Goal: Transaction & Acquisition: Purchase product/service

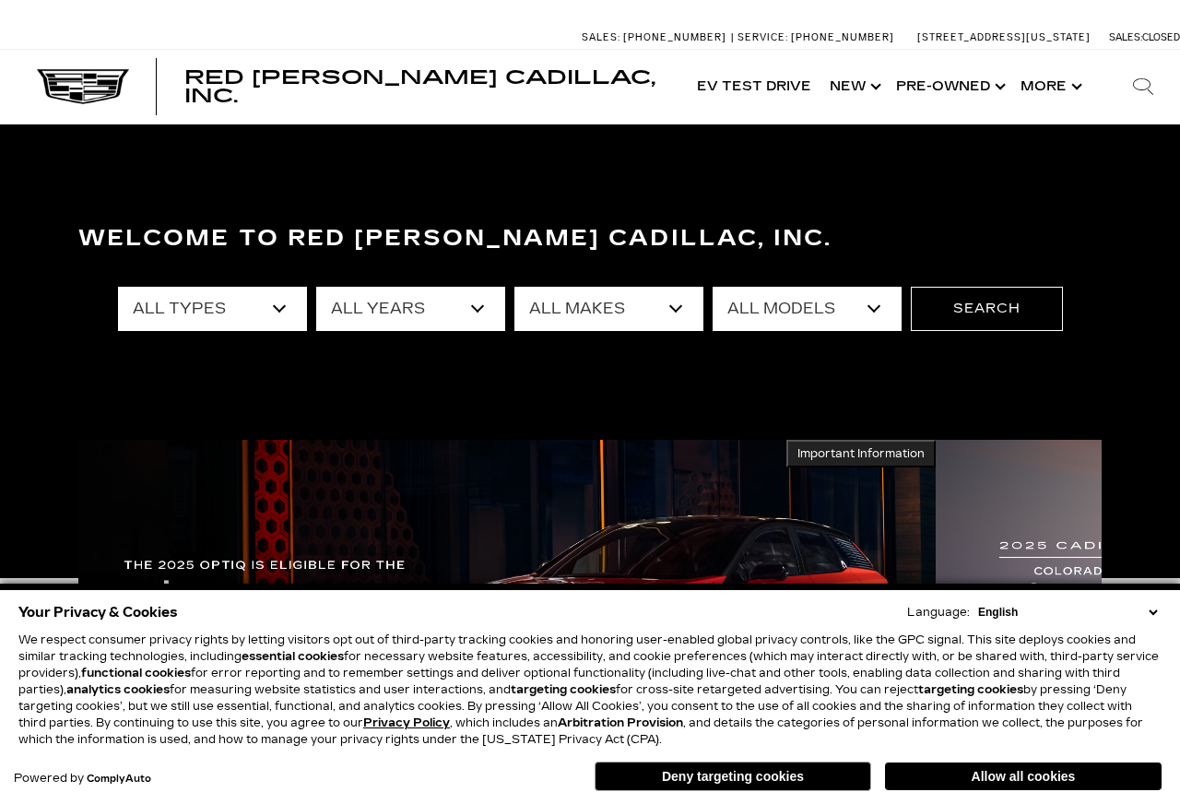
scroll to position [11, 0]
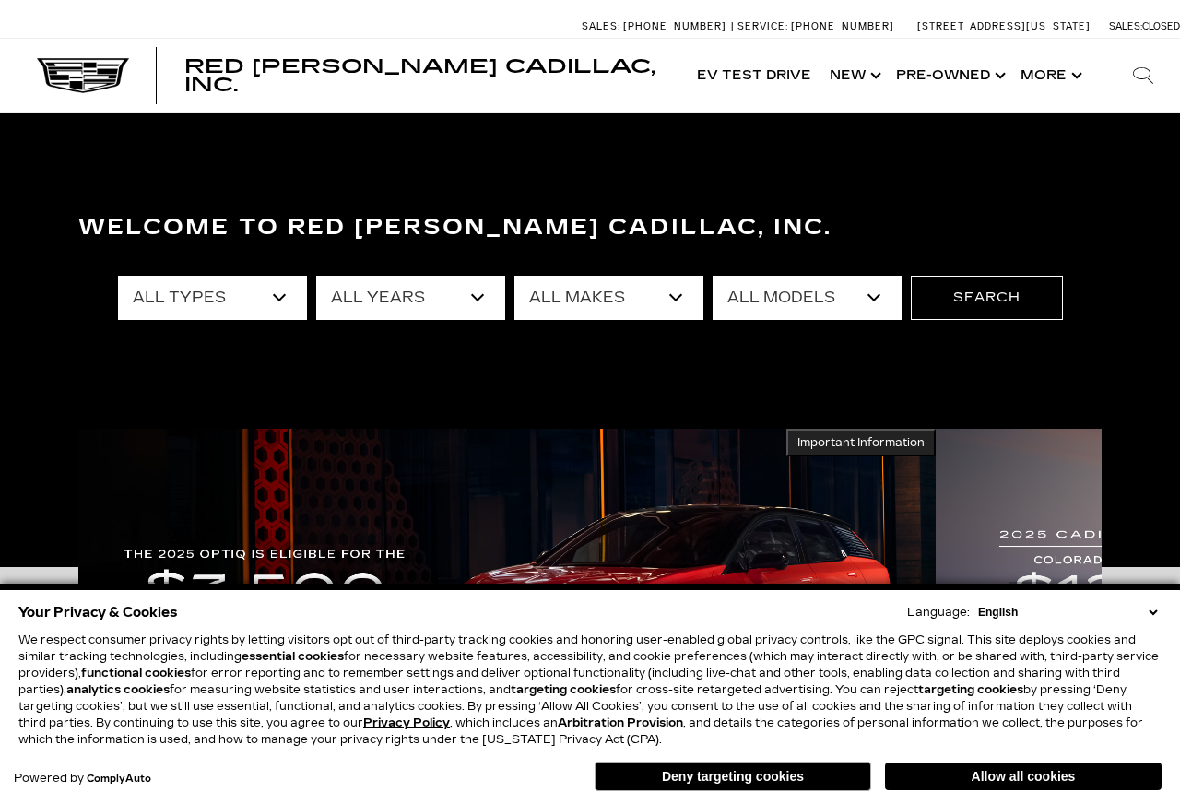
click at [1007, 772] on button "Allow all cookies" at bounding box center [1023, 777] width 277 height 28
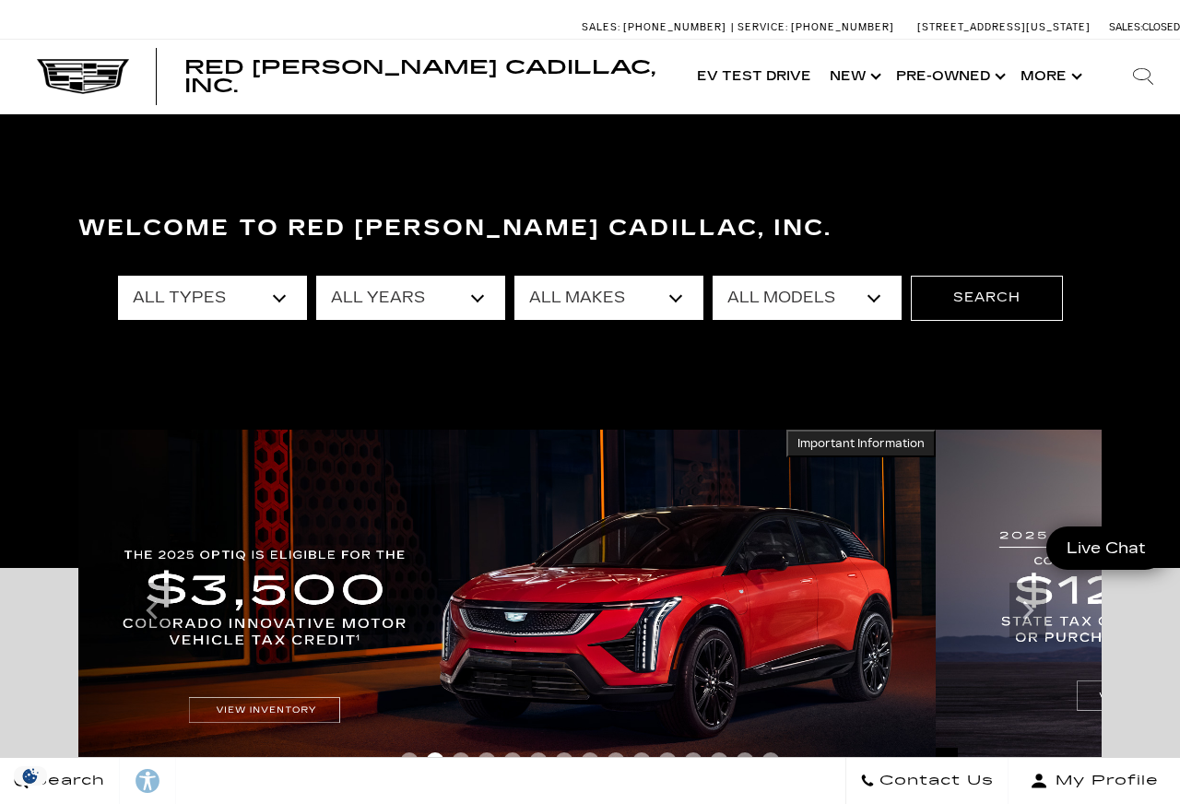
click at [1009, 777] on button "My Profile" at bounding box center [1095, 781] width 172 height 46
click at [631, 310] on select "All Makes Audi Cadillac Chevrolet Chrysler Ford GMC Lexus Mercedes-Benz Subaru …" at bounding box center [609, 298] width 189 height 44
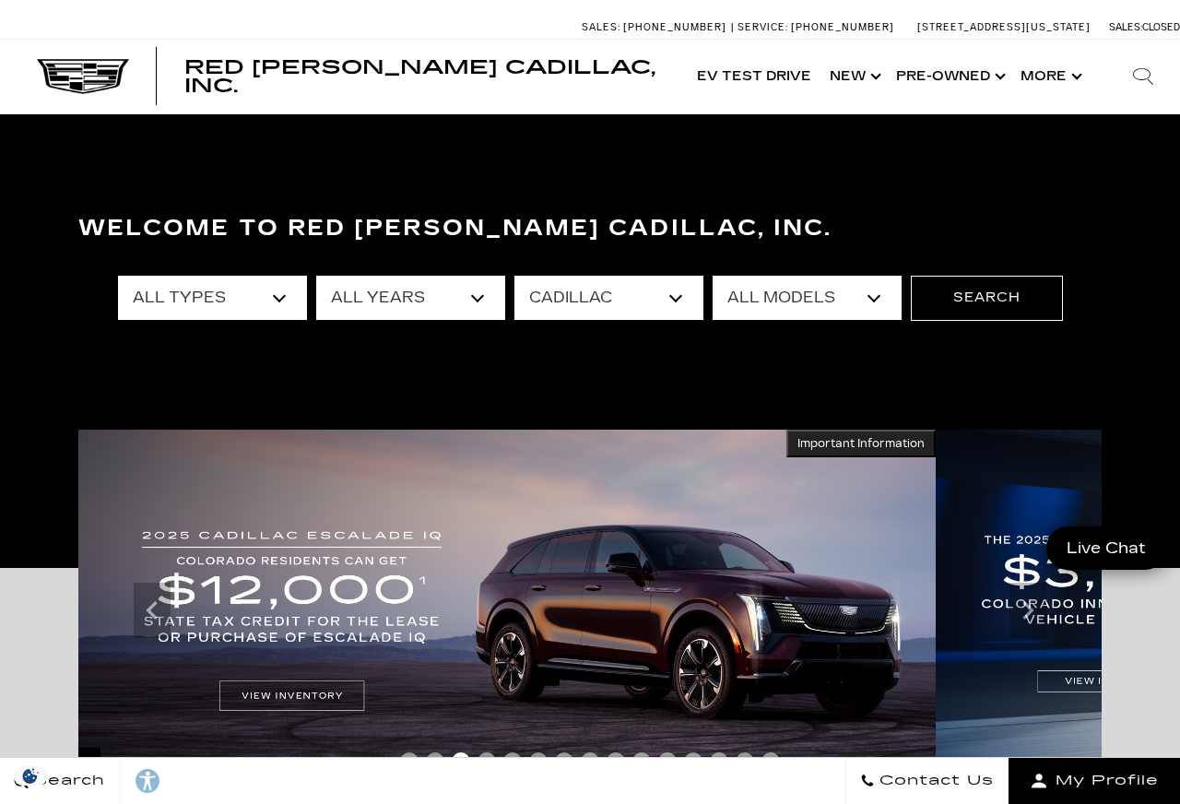
scroll to position [0, 0]
click at [638, 291] on select "All Makes Audi Cadillac Chevrolet Chrysler Ford GMC Lexus Mercedes-Benz Subaru …" at bounding box center [609, 298] width 189 height 44
click at [640, 294] on select "All Makes Audi Cadillac Chevrolet Chrysler Ford GMC Lexus Mercedes-Benz Subaru …" at bounding box center [609, 298] width 189 height 44
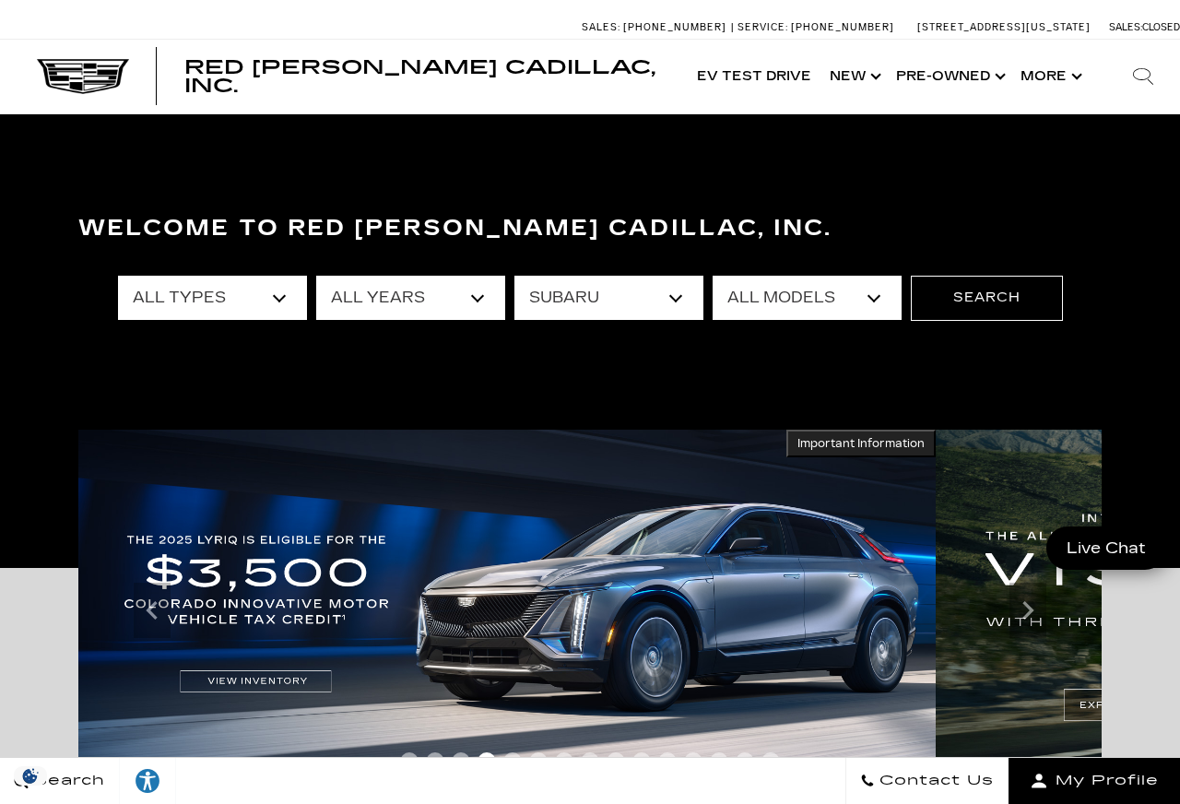
select select "Chevrolet"
click at [829, 302] on select "All Models [US_STATE] Corvette Grand Sport Silverado 1500" at bounding box center [807, 298] width 189 height 44
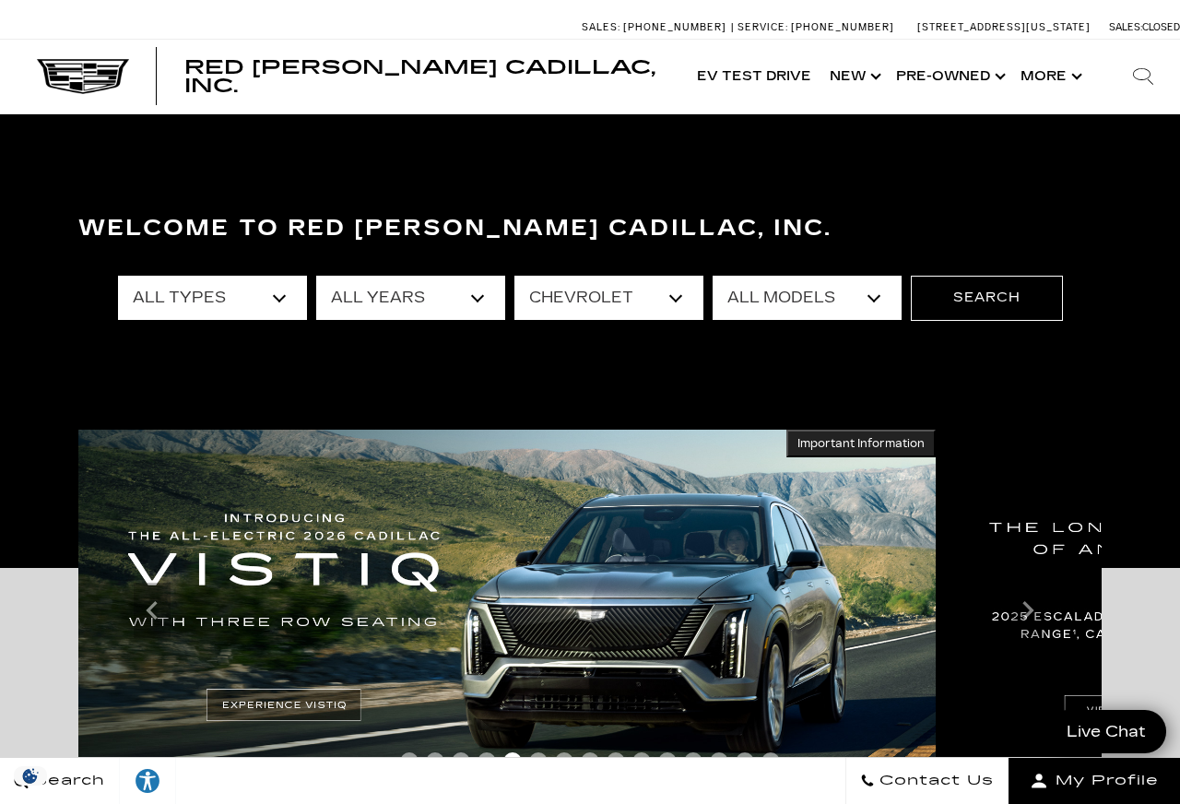
select select "Corvette Grand Sport"
click at [1001, 287] on button "Search" at bounding box center [987, 298] width 152 height 44
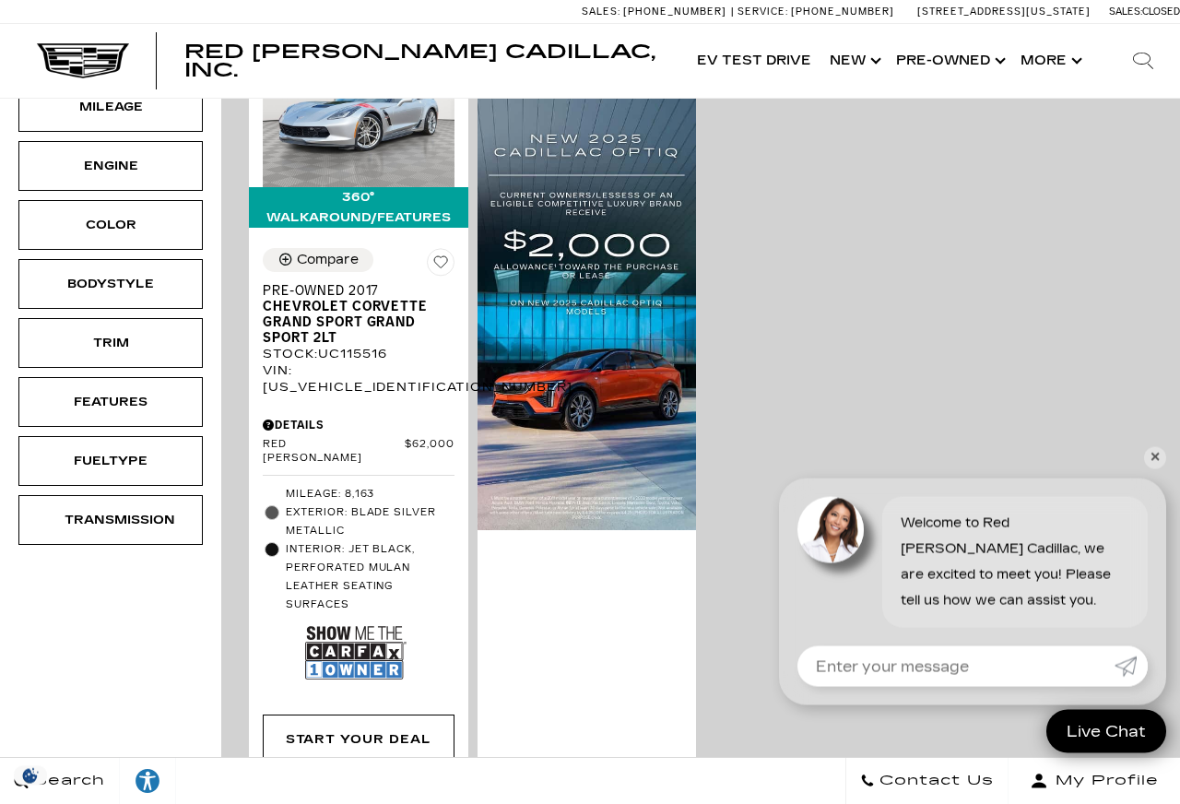
scroll to position [492, 0]
click at [325, 648] on img at bounding box center [355, 652] width 101 height 67
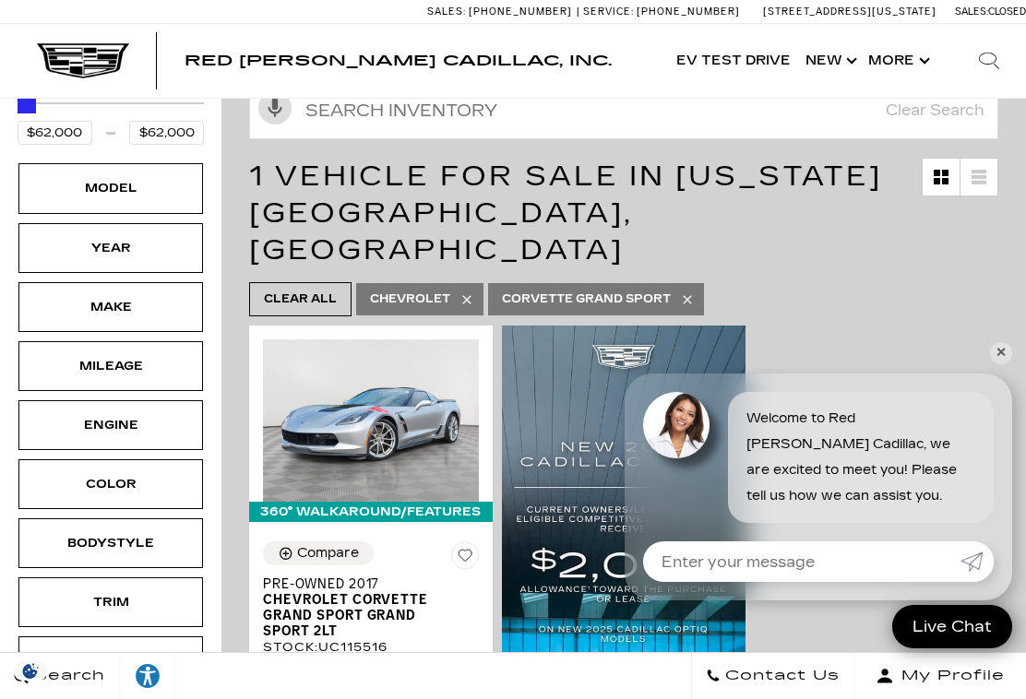
scroll to position [324, 0]
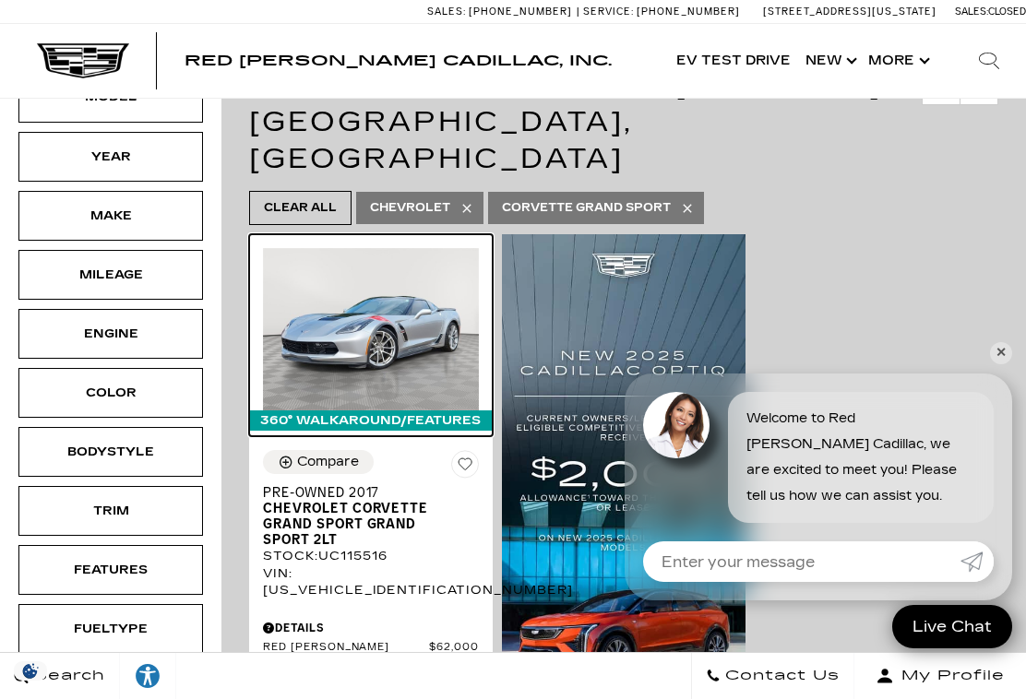
click at [394, 286] on img at bounding box center [371, 328] width 216 height 161
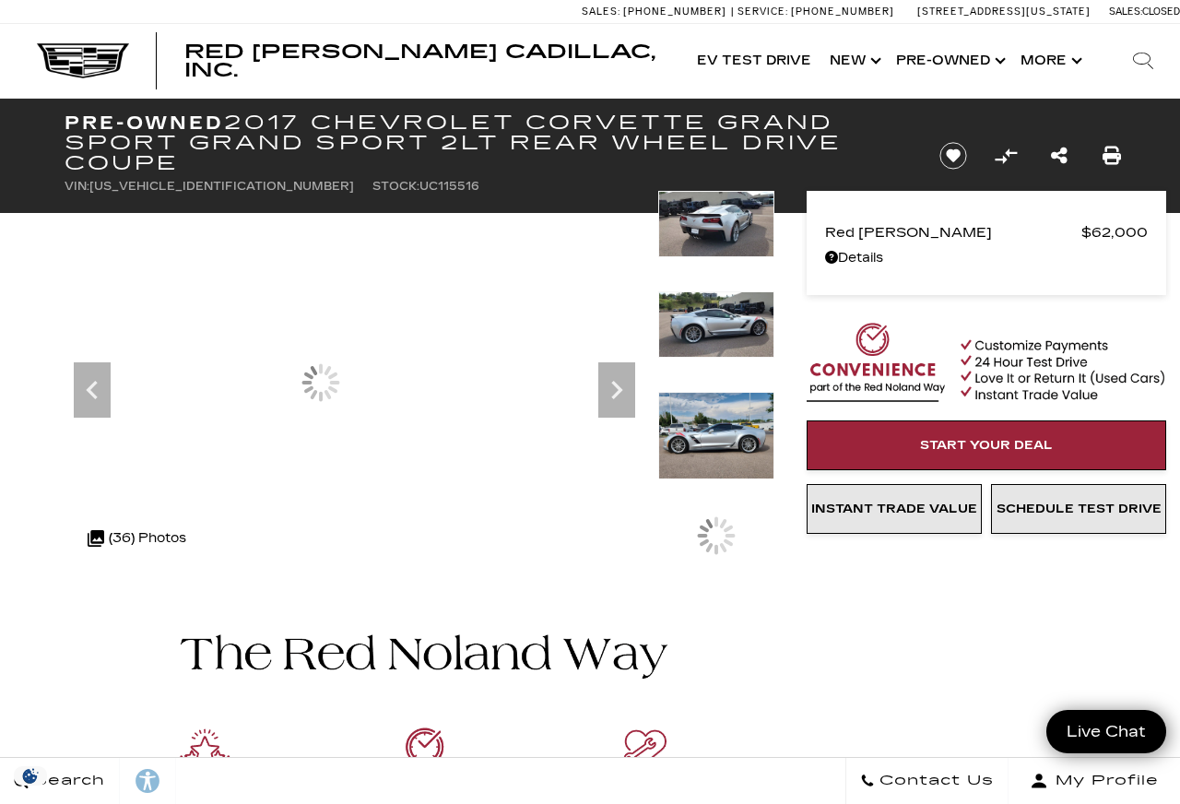
scroll to position [11, 0]
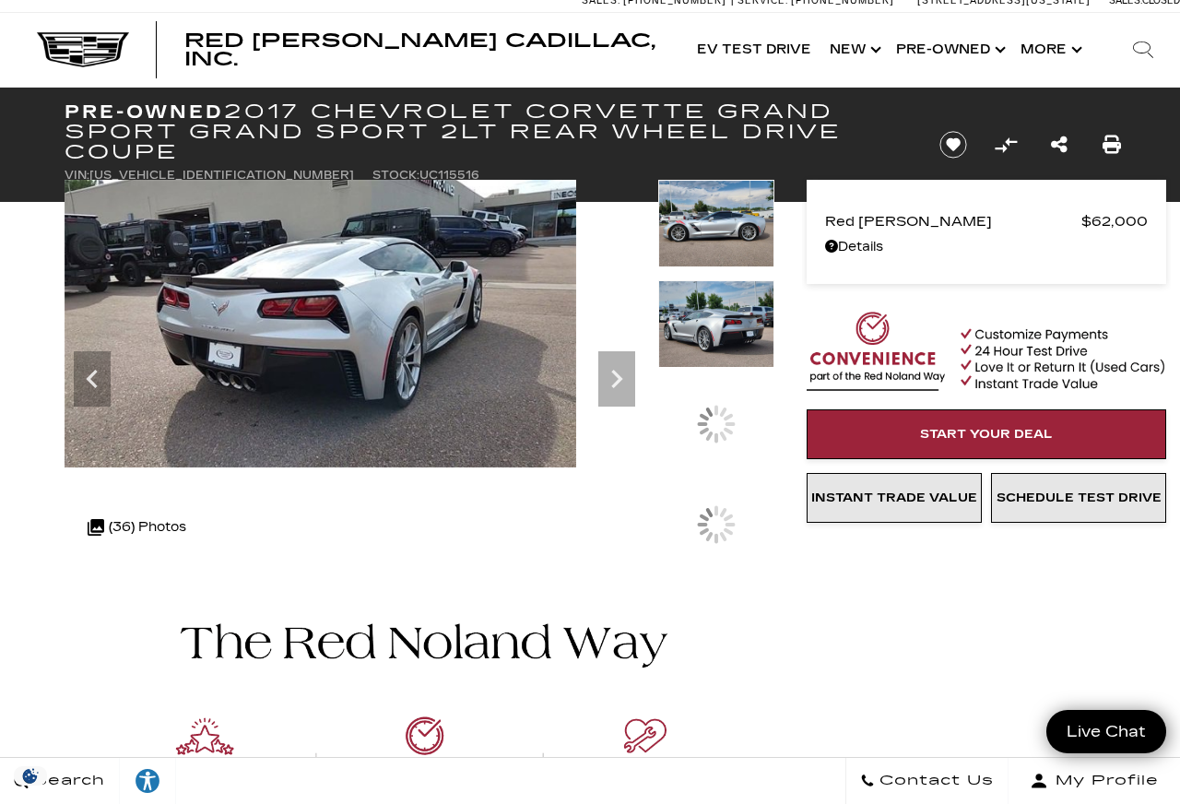
click at [739, 438] on div at bounding box center [716, 424] width 116 height 87
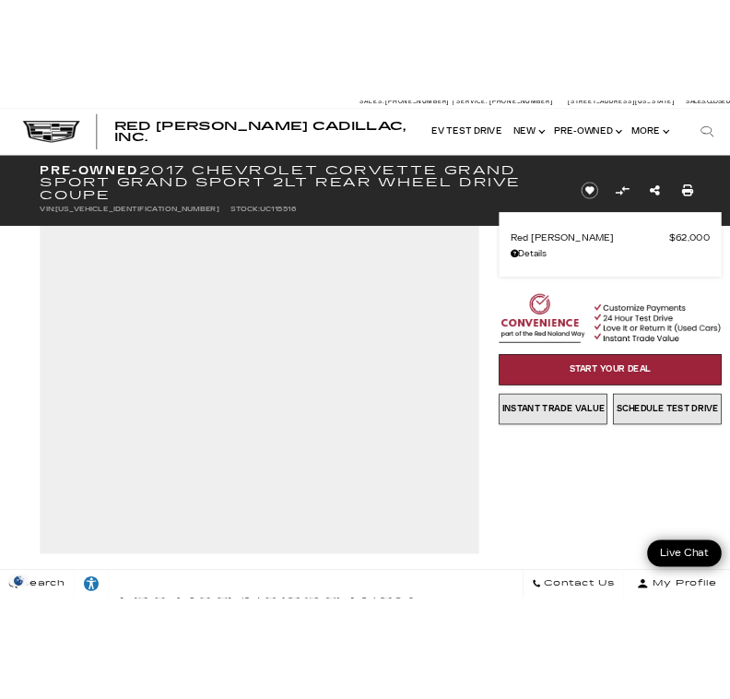
scroll to position [0, 0]
